Goal: Transaction & Acquisition: Book appointment/travel/reservation

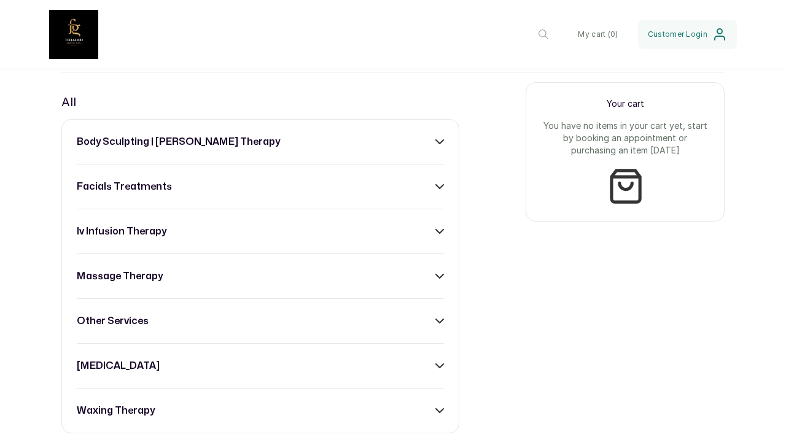
scroll to position [476, 0]
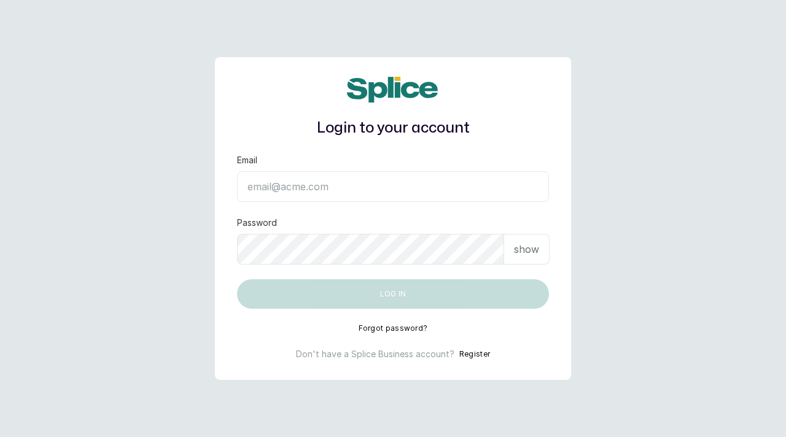
type input "Skincarefeelgood@gmail.com"
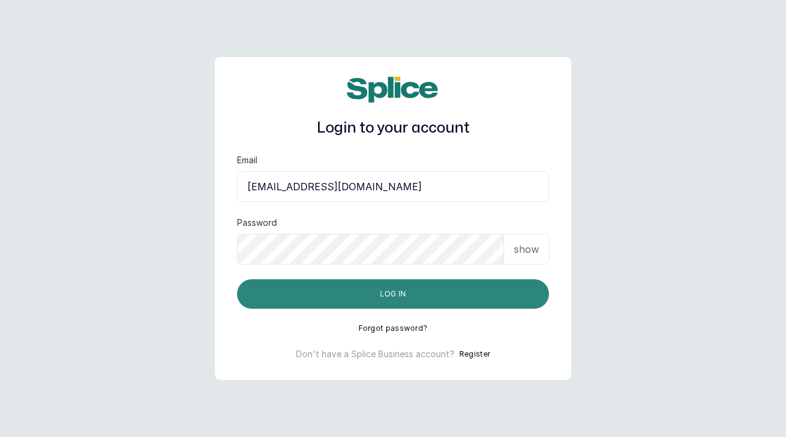
click at [265, 307] on button "Log in" at bounding box center [393, 293] width 312 height 29
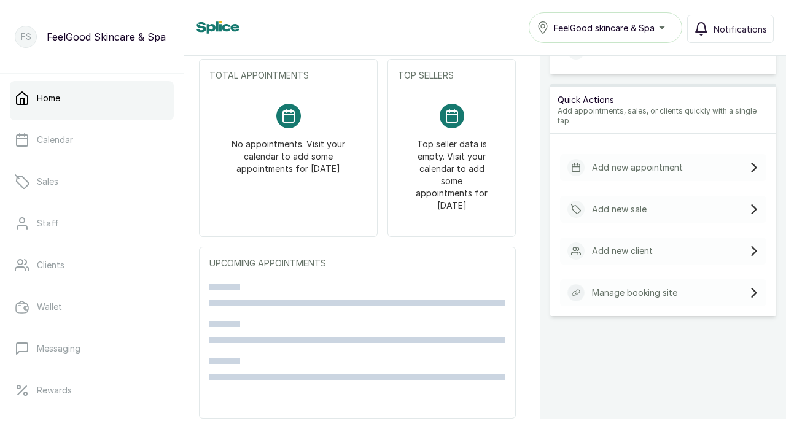
scroll to position [170, 0]
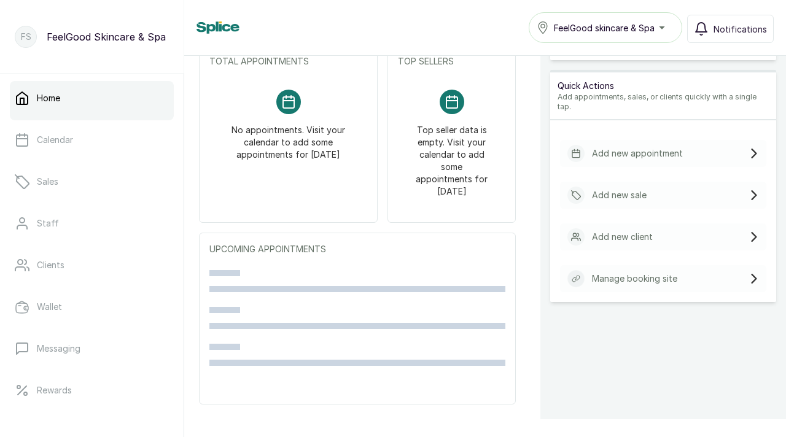
click at [621, 273] on p "Manage booking site" at bounding box center [634, 279] width 85 height 12
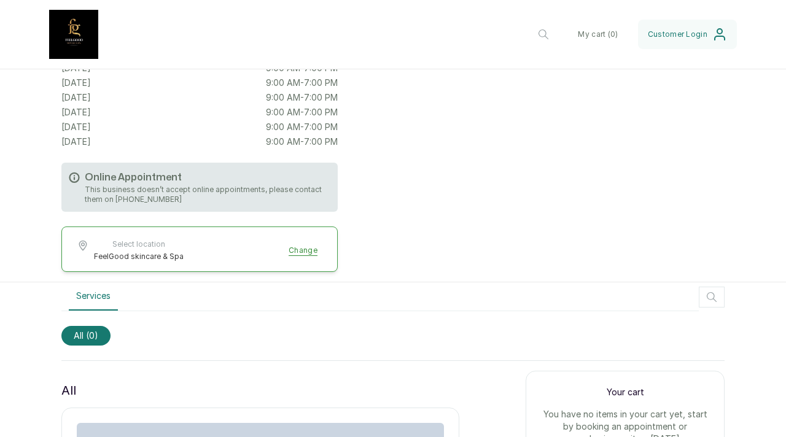
scroll to position [174, 0]
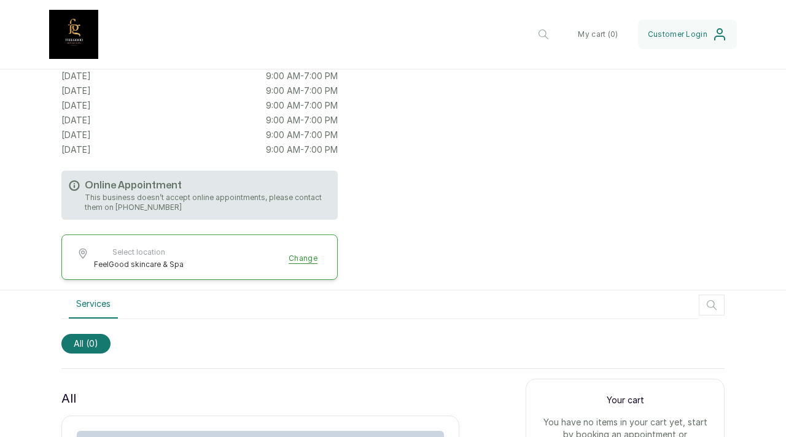
click at [190, 193] on p "This business doesn’t accept online appointments, please contact them on [PHONE…" at bounding box center [208, 203] width 246 height 20
click at [136, 195] on p "This business doesn’t accept online appointments, please contact them on [PHONE…" at bounding box center [208, 203] width 246 height 20
click at [101, 171] on div "Online Appointment This business doesn’t accept online appointments, please con…" at bounding box center [199, 195] width 276 height 49
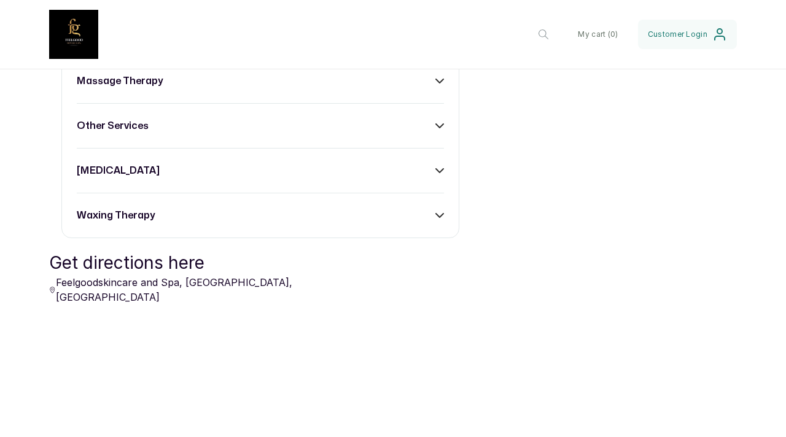
scroll to position [655, 0]
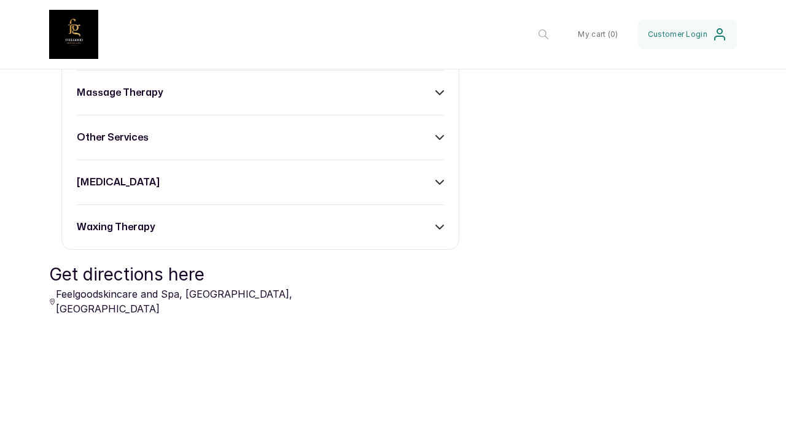
click at [212, 220] on div "waxing therapy" at bounding box center [260, 227] width 367 height 15
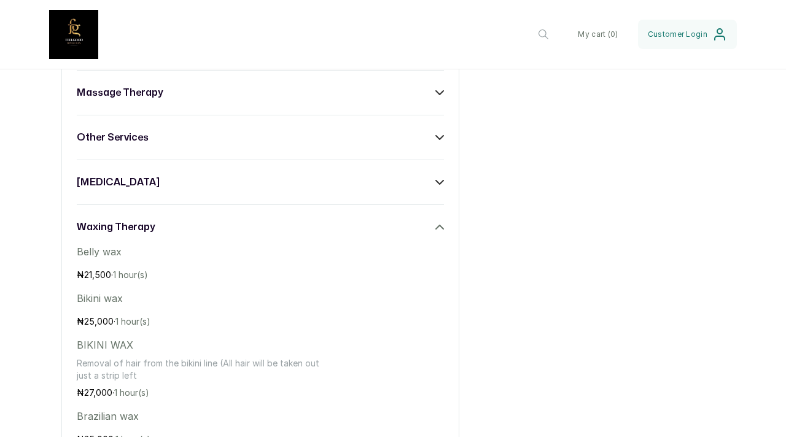
click at [198, 269] on p "₦ 21,500 · 1 hour(s)" at bounding box center [205, 275] width 257 height 12
click at [122, 269] on span "1 hour(s)" at bounding box center [130, 274] width 35 height 10
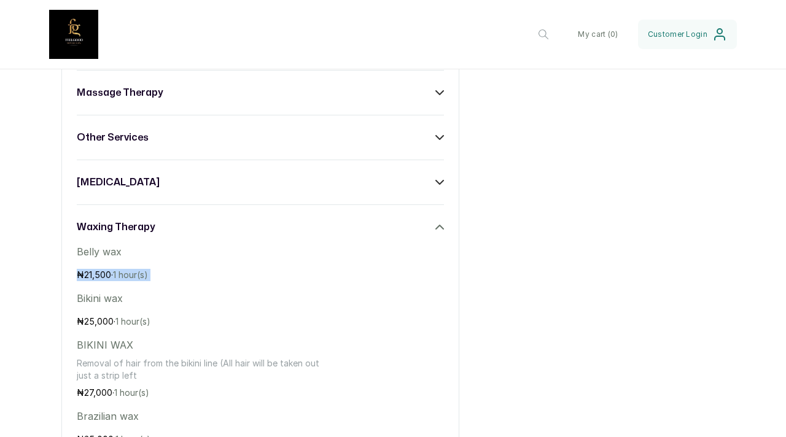
click at [298, 269] on p "₦ 21,500 · 1 hour(s)" at bounding box center [205, 275] width 257 height 12
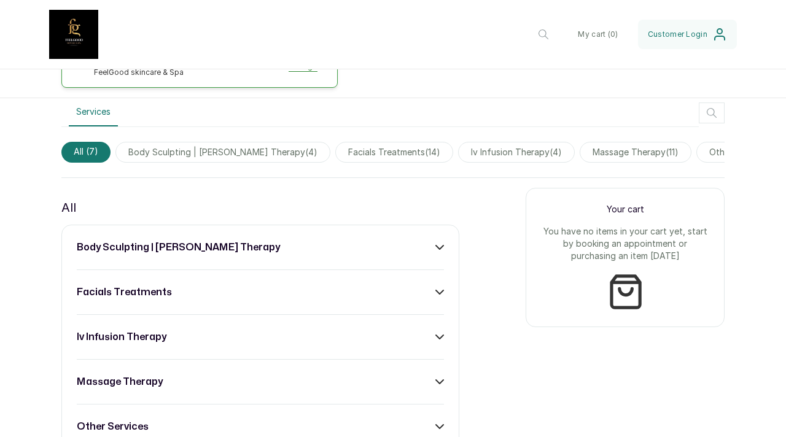
scroll to position [403, 0]
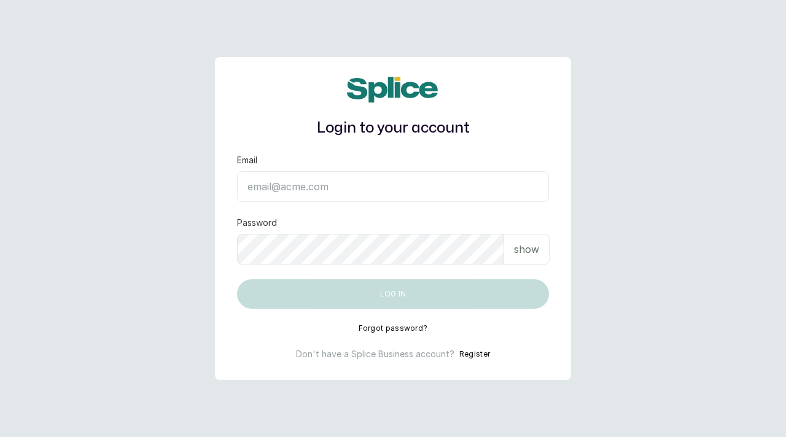
type input "Skincarefeelgood@gmail.com"
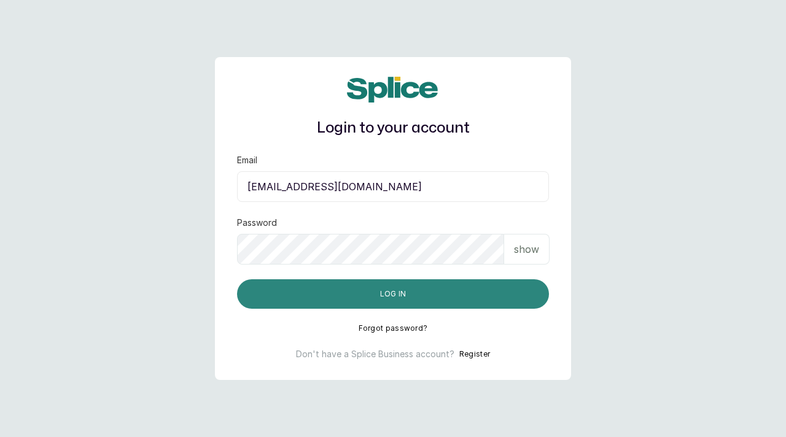
click at [392, 303] on button "Log in" at bounding box center [393, 293] width 312 height 29
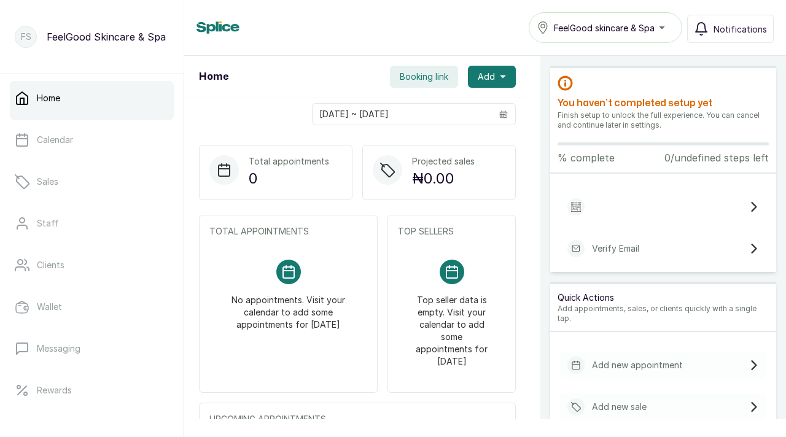
scroll to position [170, 0]
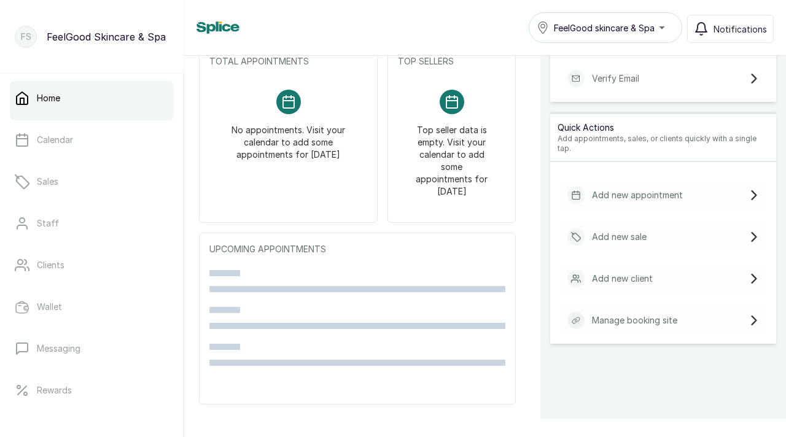
click at [624, 312] on div "Manage booking site" at bounding box center [622, 320] width 110 height 17
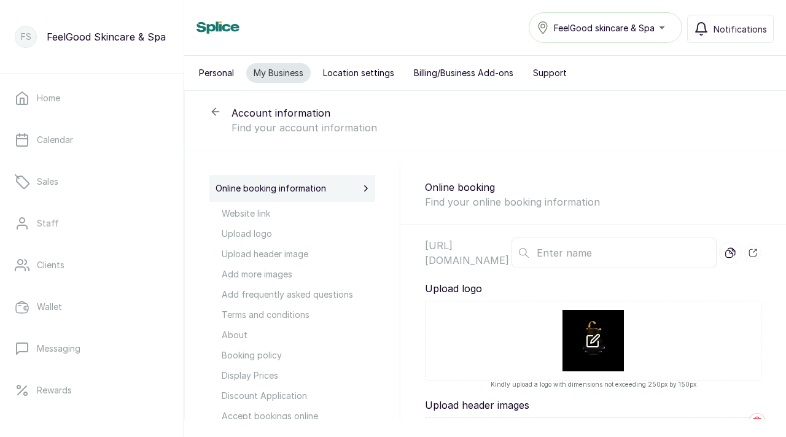
type input "FeelGoodSkincareSpa"
type textarea "OUR VISION FeelGood skincare and spa is the best option of our clients to achie…"
type textarea "Your spa treatments are reserved specially for you. We value your business and …"
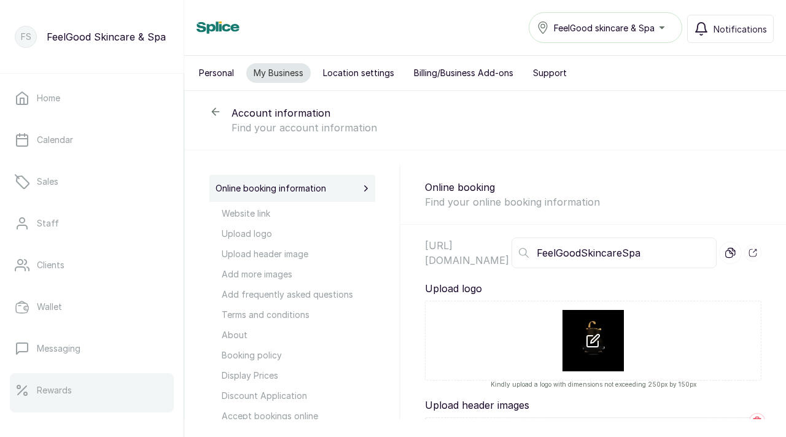
scroll to position [242, 0]
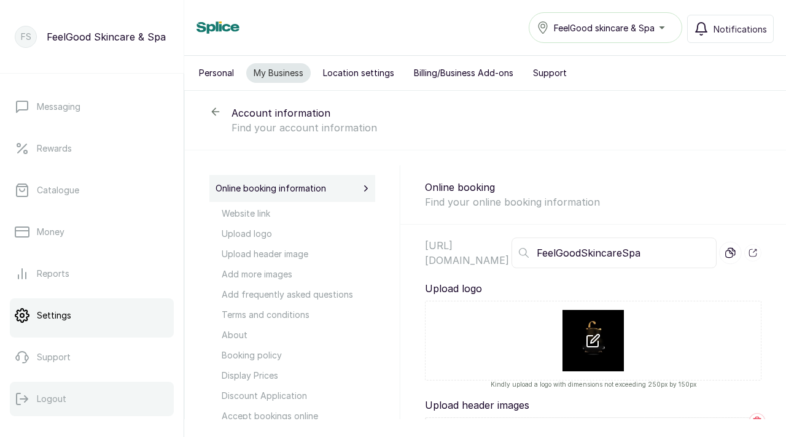
click at [79, 400] on button "Logout" at bounding box center [92, 399] width 164 height 34
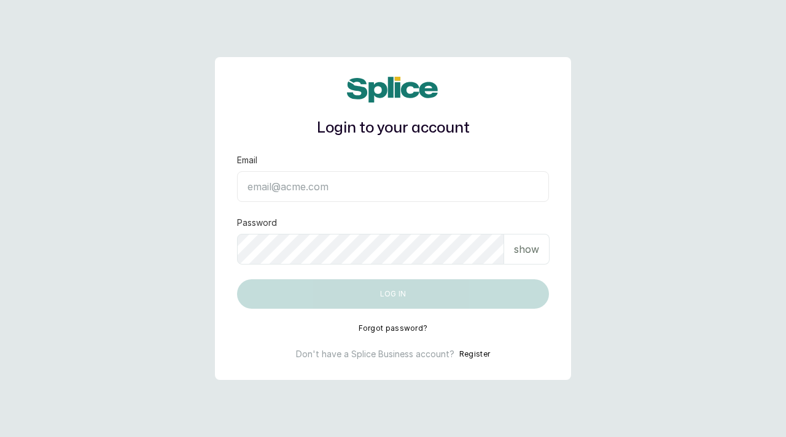
type input "[EMAIL_ADDRESS][DOMAIN_NAME]"
click at [320, 294] on button "Log in" at bounding box center [393, 293] width 312 height 29
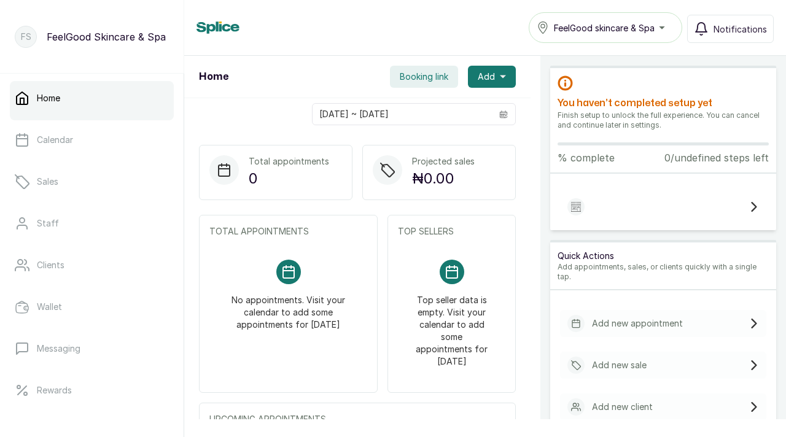
scroll to position [170, 0]
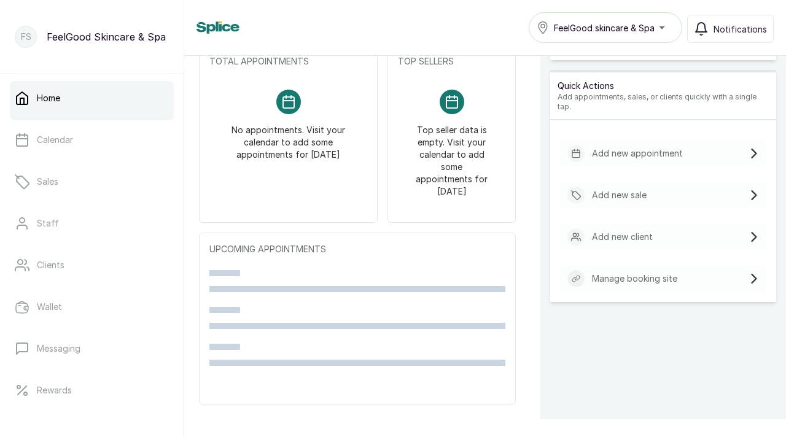
click at [634, 273] on p "Manage booking site" at bounding box center [634, 279] width 85 height 12
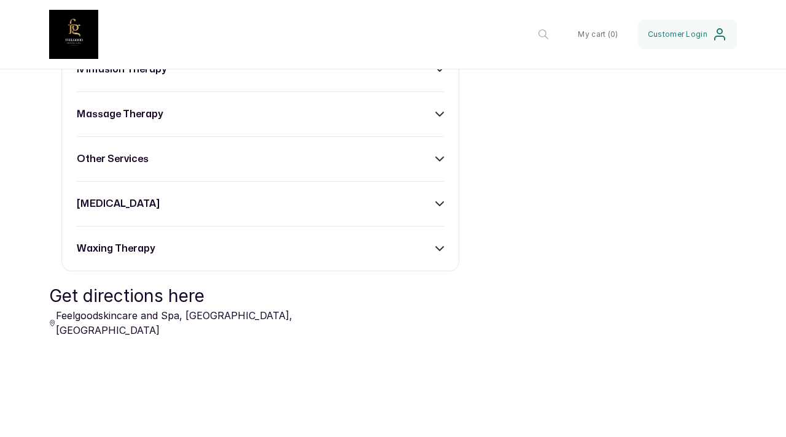
scroll to position [490, 0]
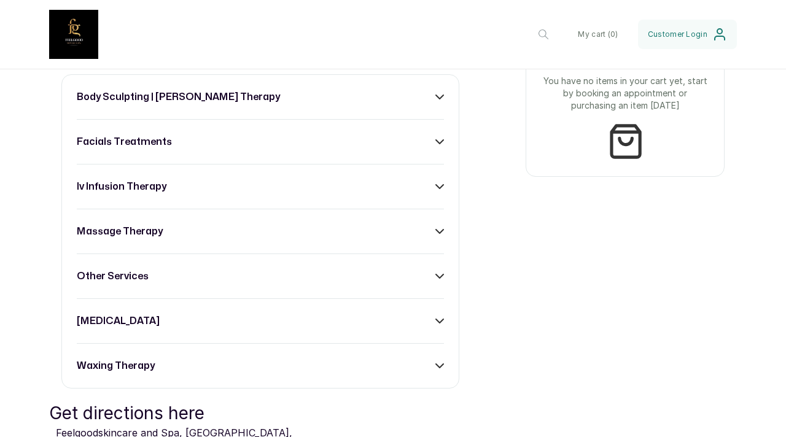
click at [219, 360] on div "waxing therapy" at bounding box center [260, 366] width 367 height 15
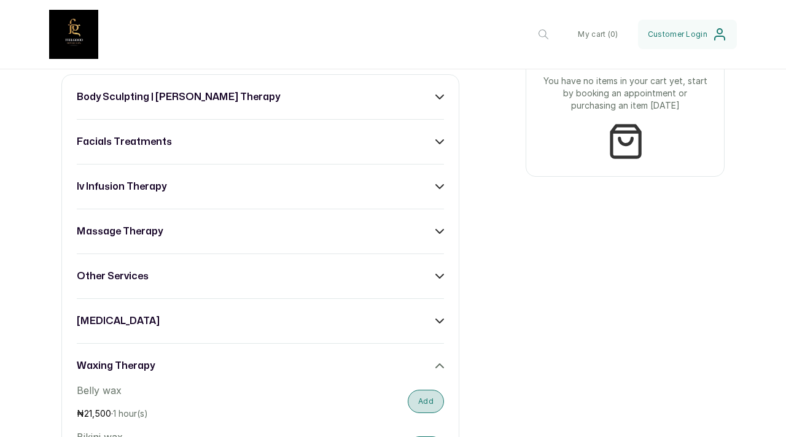
click at [417, 410] on button "Add" at bounding box center [426, 401] width 36 height 23
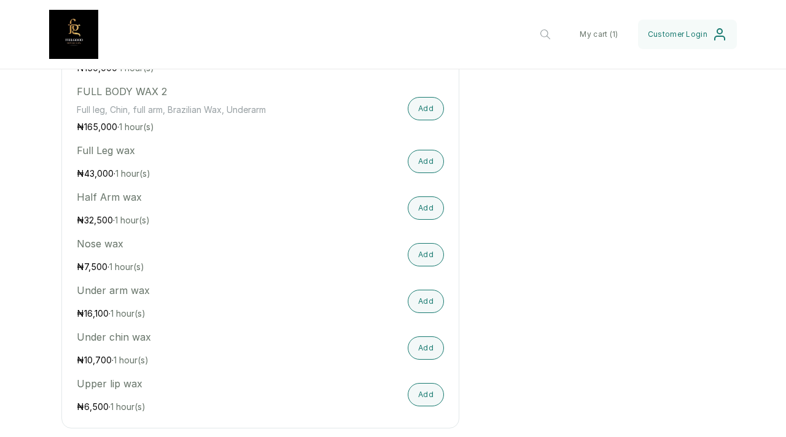
scroll to position [1471, 0]
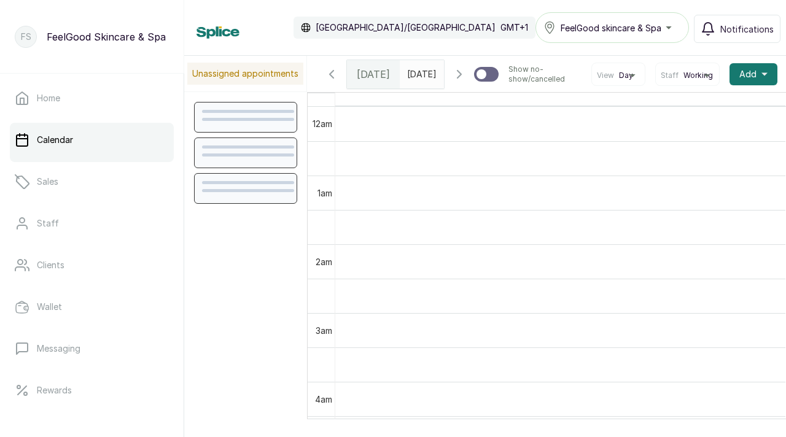
scroll to position [413, 0]
click at [661, 26] on div "FeelGood skincare & Spa" at bounding box center [612, 27] width 138 height 15
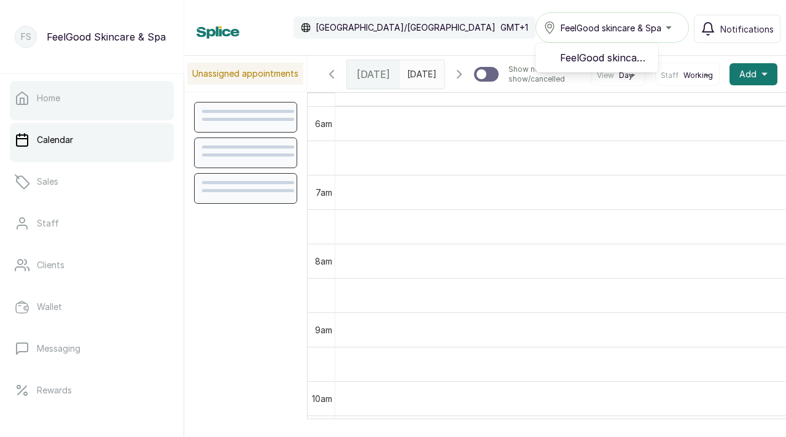
click at [57, 115] on div at bounding box center [92, 117] width 164 height 5
click at [49, 96] on p "Home" at bounding box center [48, 98] width 23 height 12
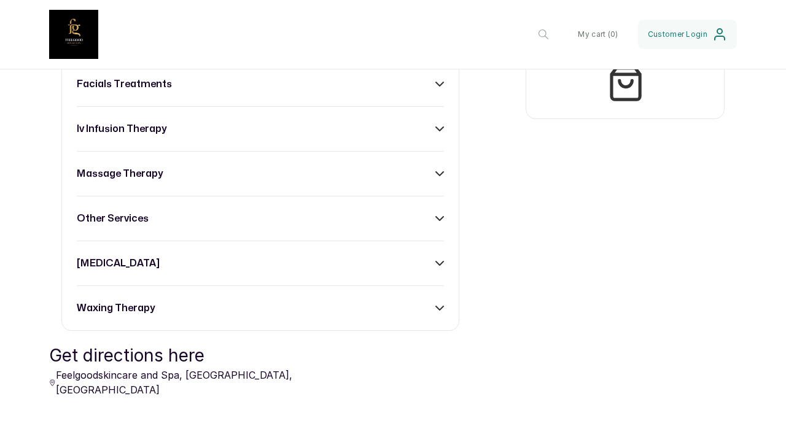
scroll to position [550, 0]
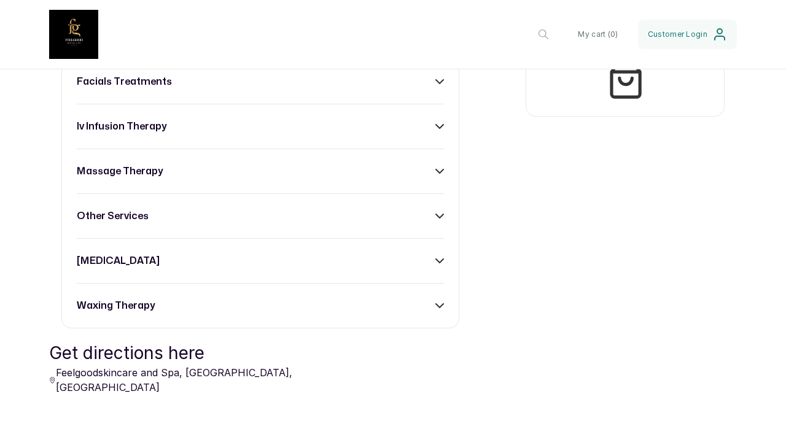
click at [167, 302] on div "waxing therapy" at bounding box center [260, 305] width 367 height 15
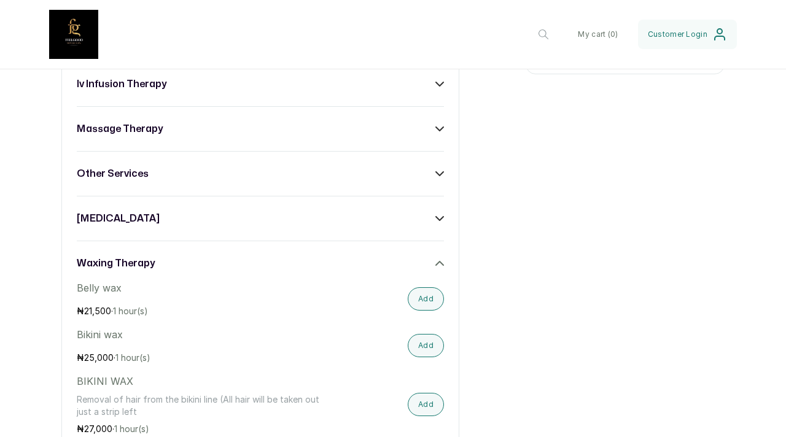
scroll to position [608, 0]
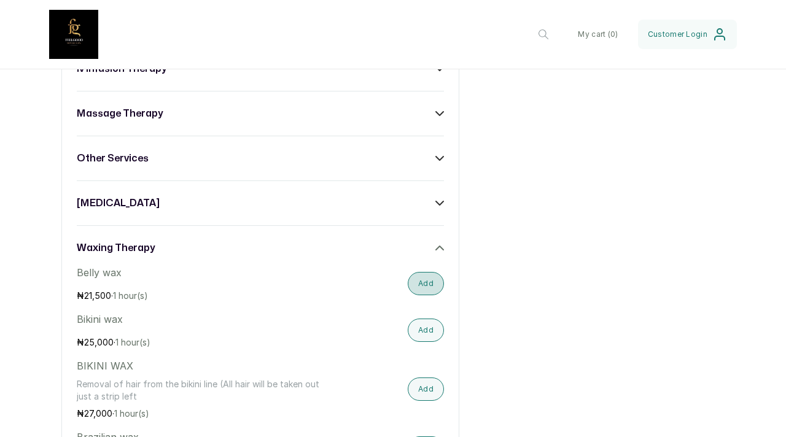
click at [426, 288] on button "Add" at bounding box center [426, 283] width 36 height 23
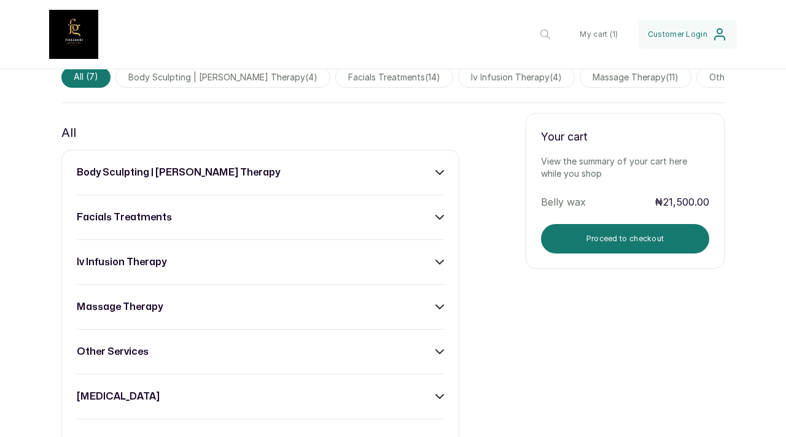
scroll to position [411, 0]
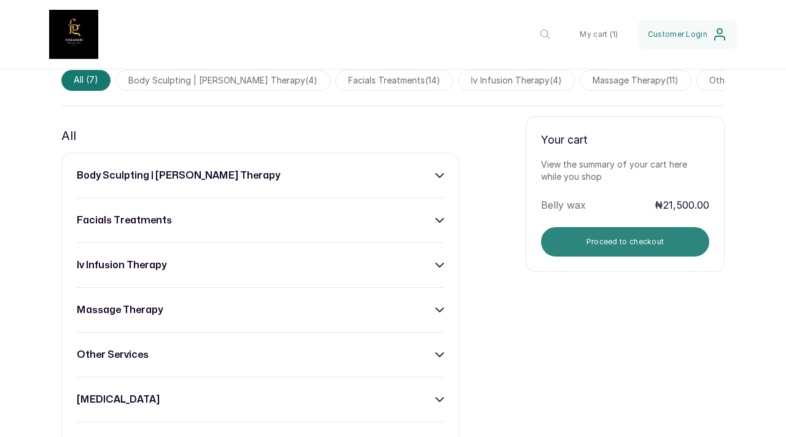
click at [595, 240] on button "Proceed to checkout" at bounding box center [625, 241] width 168 height 29
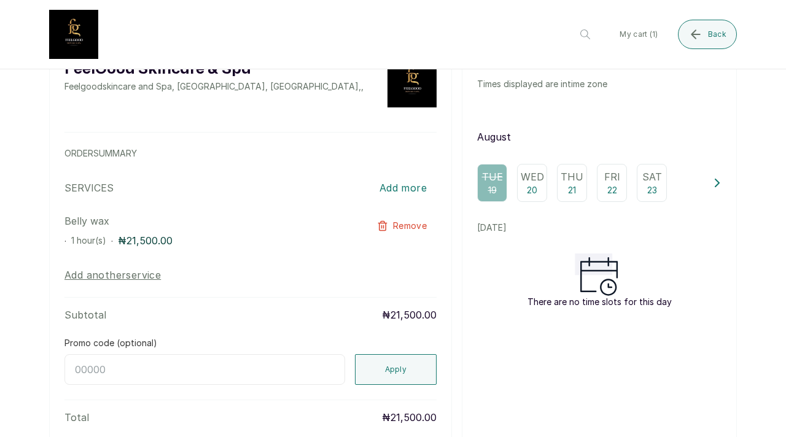
scroll to position [52, 0]
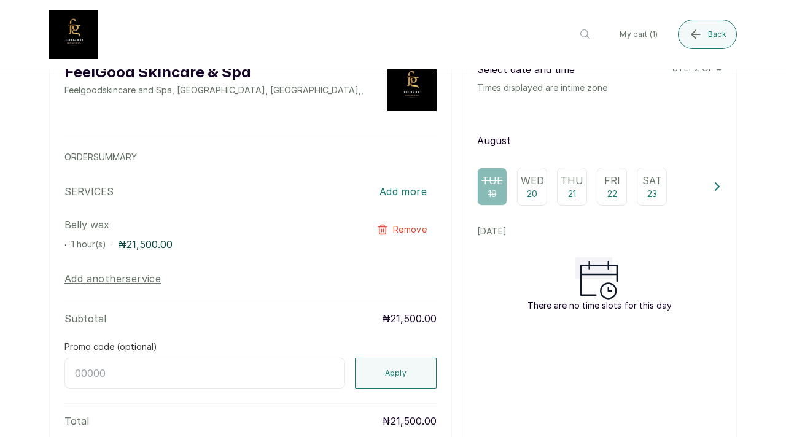
click at [530, 185] on p "Wed" at bounding box center [532, 180] width 23 height 15
click at [574, 188] on p "21" at bounding box center [572, 194] width 8 height 12
click at [618, 193] on div "Fri 22" at bounding box center [612, 187] width 30 height 38
click at [641, 193] on div "Sat 23" at bounding box center [652, 187] width 30 height 38
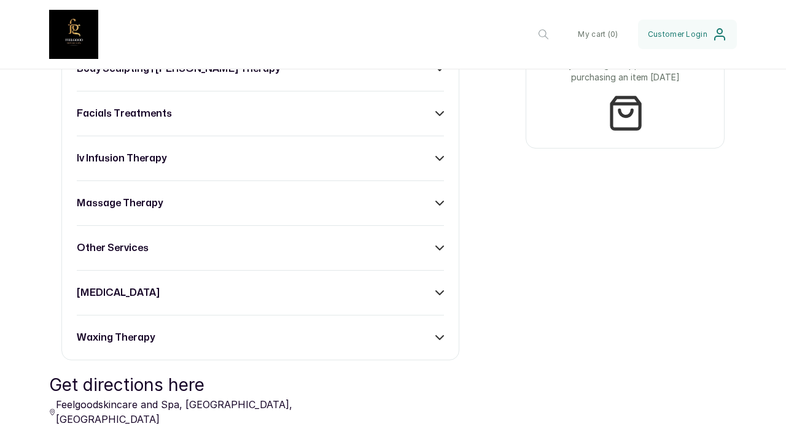
scroll to position [590, 0]
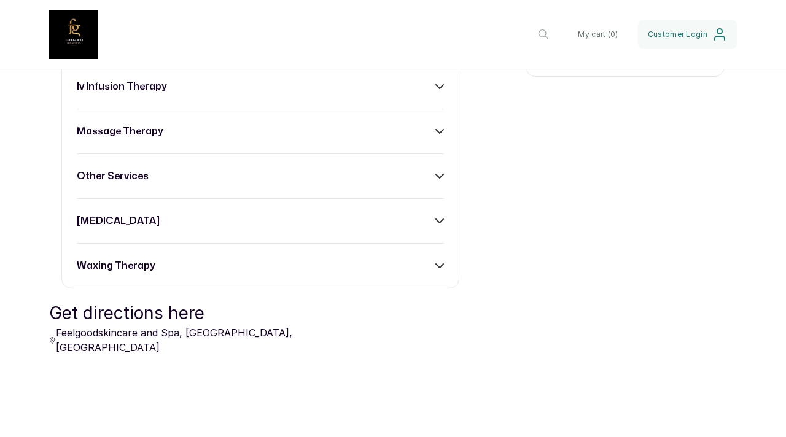
click at [235, 265] on div "waxing therapy" at bounding box center [260, 265] width 367 height 15
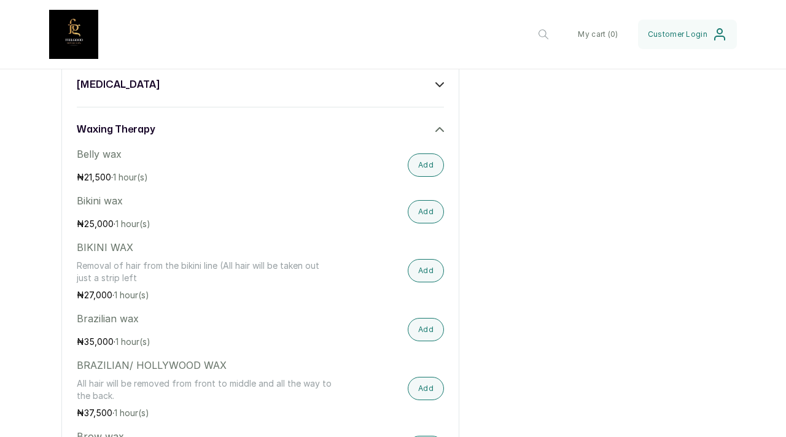
scroll to position [740, 0]
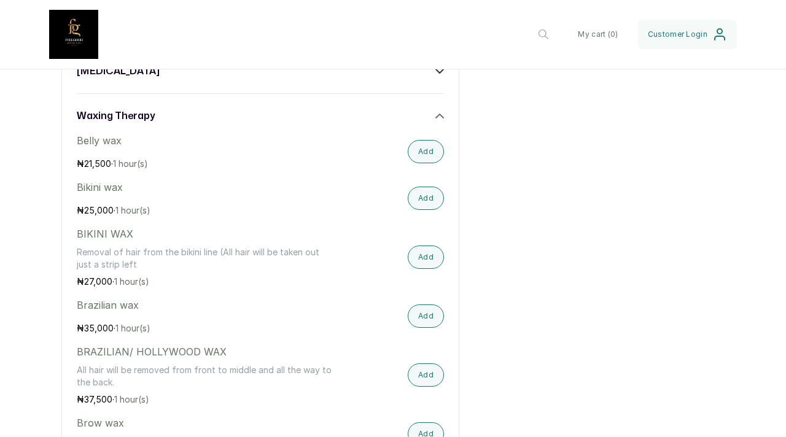
click at [414, 163] on div "Belly wax ₦ 21,500 · 1 hour(s) Add" at bounding box center [260, 151] width 367 height 37
click at [423, 150] on button "Add" at bounding box center [426, 151] width 36 height 23
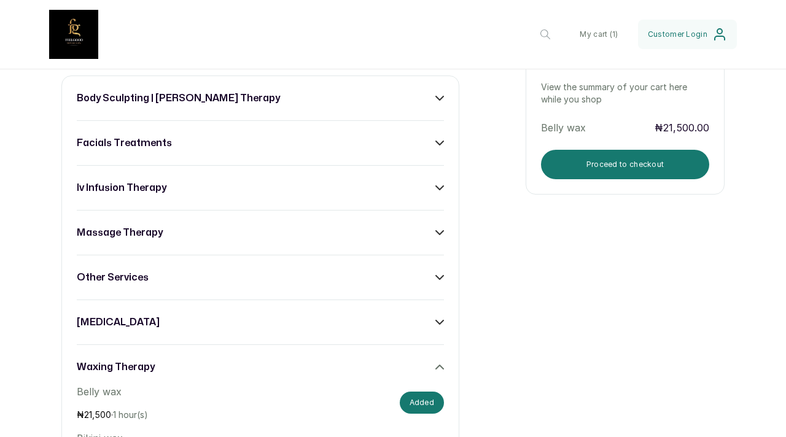
scroll to position [395, 0]
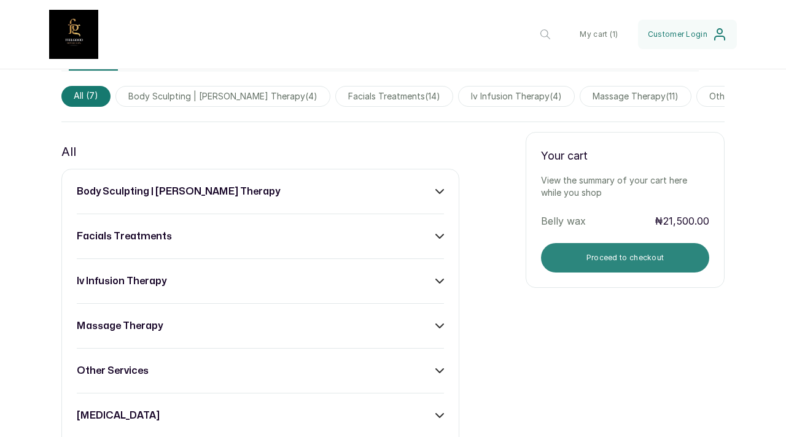
click at [603, 262] on button "Proceed to checkout" at bounding box center [625, 257] width 168 height 29
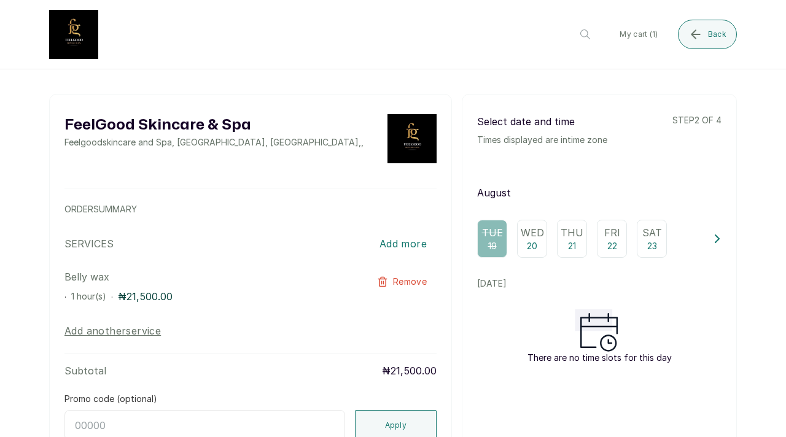
scroll to position [0, 0]
click at [530, 237] on p "Wed" at bounding box center [532, 232] width 23 height 15
click at [572, 233] on p "Thu" at bounding box center [571, 232] width 23 height 15
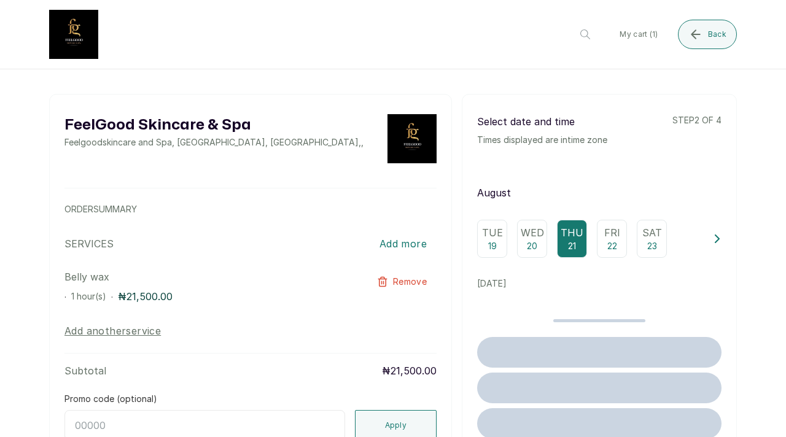
click at [618, 234] on p "Fri" at bounding box center [612, 232] width 16 height 15
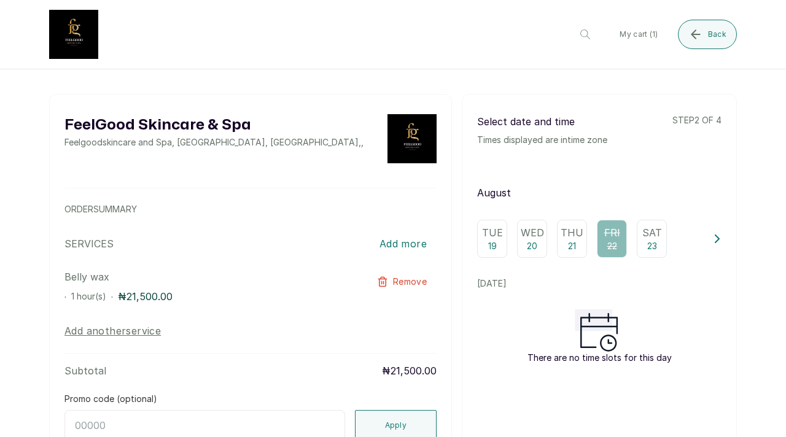
click at [652, 234] on p "Sat" at bounding box center [652, 232] width 20 height 15
click at [715, 237] on icon at bounding box center [717, 238] width 9 height 9
